Goal: Information Seeking & Learning: Learn about a topic

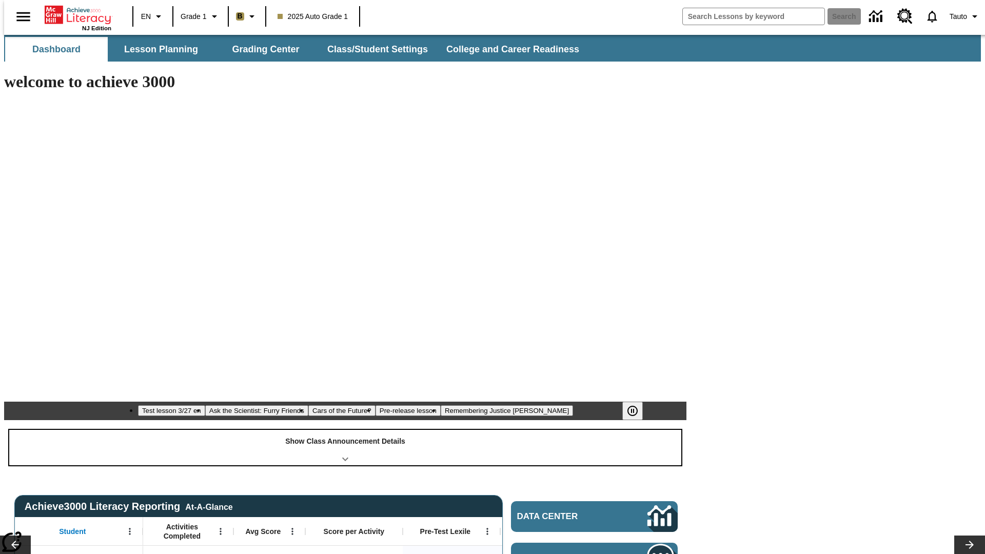
click at [345, 430] on div "Show Class Announcement Details" at bounding box center [345, 447] width 672 height 35
